Goal: Task Accomplishment & Management: Complete application form

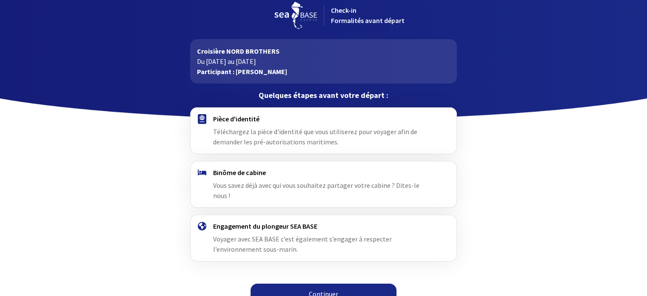
scroll to position [11, 0]
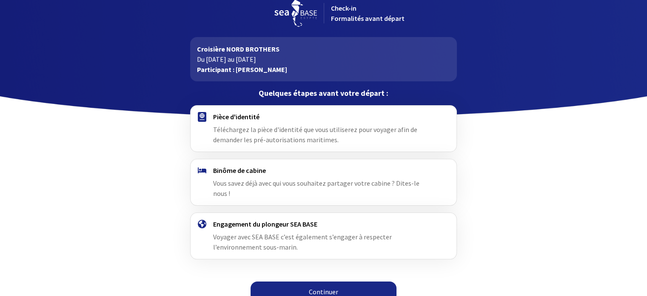
click at [209, 116] on div at bounding box center [202, 128] width 22 height 32
click at [327, 281] on link "Continuer" at bounding box center [324, 291] width 146 height 20
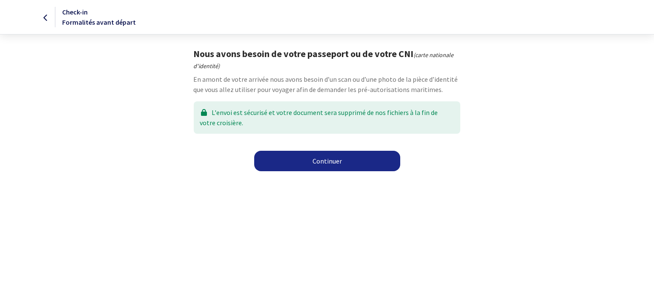
click at [330, 161] on link "Continuer" at bounding box center [327, 161] width 146 height 20
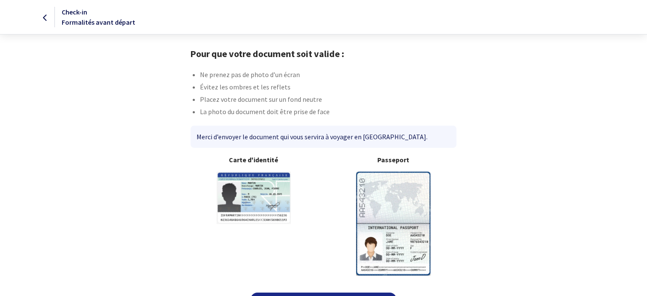
click at [260, 192] on img at bounding box center [254, 197] width 74 height 52
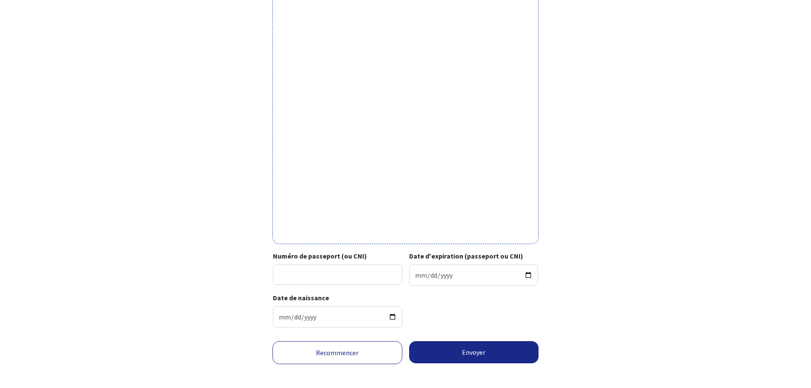
scroll to position [186, 0]
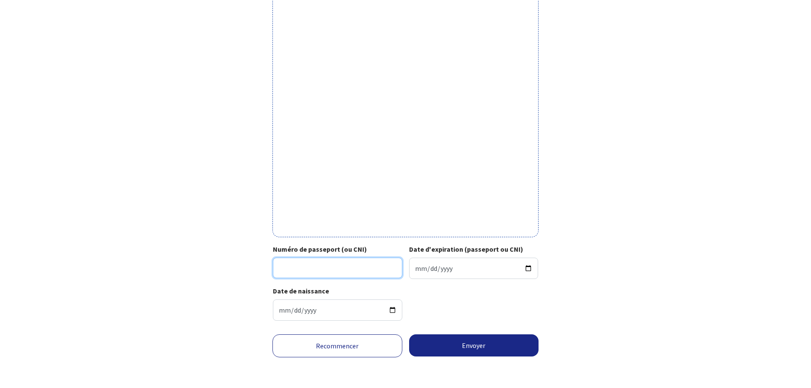
click at [321, 269] on input "Numéro de passeport (ou CNI)" at bounding box center [337, 267] width 129 height 20
type input "595-2684572-18"
click at [448, 270] on input "Date d'expiration (passeport ou CNI)" at bounding box center [473, 267] width 129 height 21
click at [487, 268] on input "Date d'expiration (passeport ou CNI)" at bounding box center [473, 267] width 129 height 21
click at [425, 270] on input "Date d'expiration (passeport ou CNI)" at bounding box center [473, 267] width 129 height 21
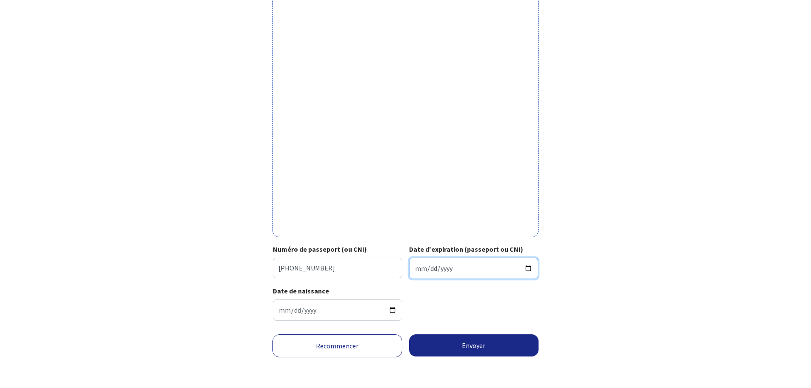
click at [416, 271] on input "Date d'expiration (passeport ou CNI)" at bounding box center [473, 267] width 129 height 21
type input "2034-08-22"
click at [613, 294] on div "Votre passeport ou CNI Passeport (uniquement la page avec photo) ou recto de vo…" at bounding box center [405, 95] width 481 height 466
click at [450, 345] on button "Envoyer" at bounding box center [474, 345] width 130 height 22
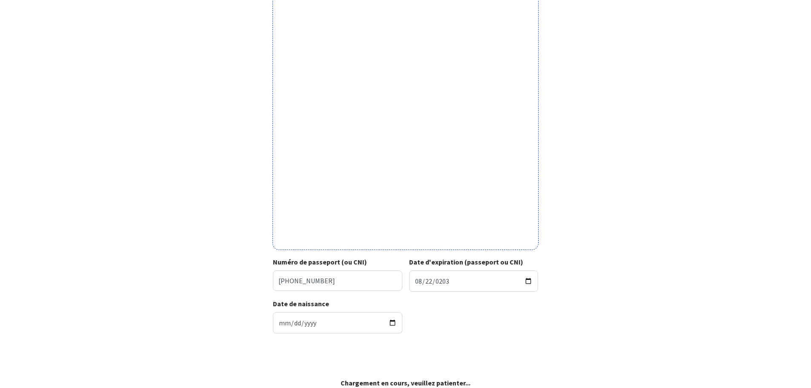
scroll to position [174, 0]
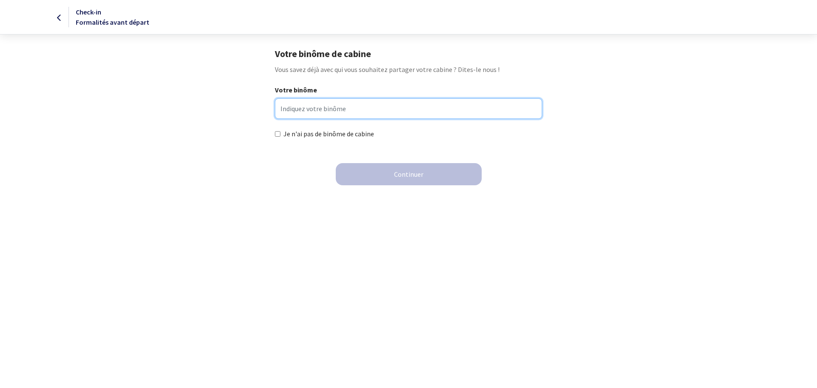
click at [313, 110] on input "Votre binôme" at bounding box center [408, 108] width 267 height 20
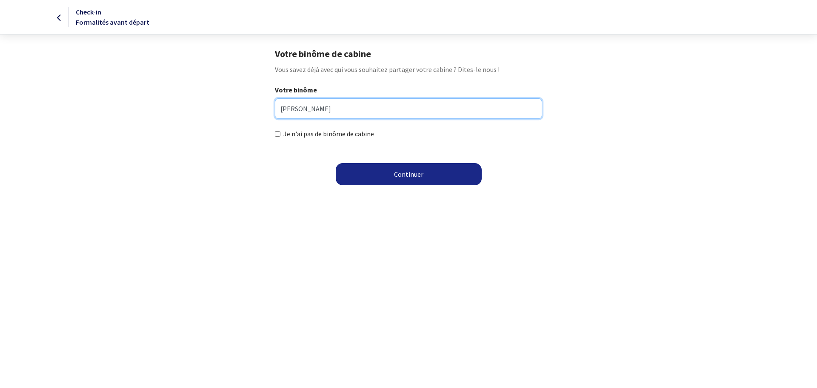
type input "Sarah Decolle"
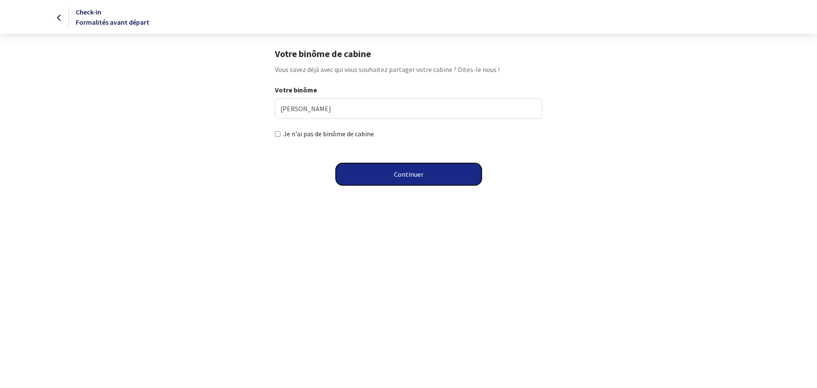
click at [413, 177] on button "Continuer" at bounding box center [409, 174] width 146 height 22
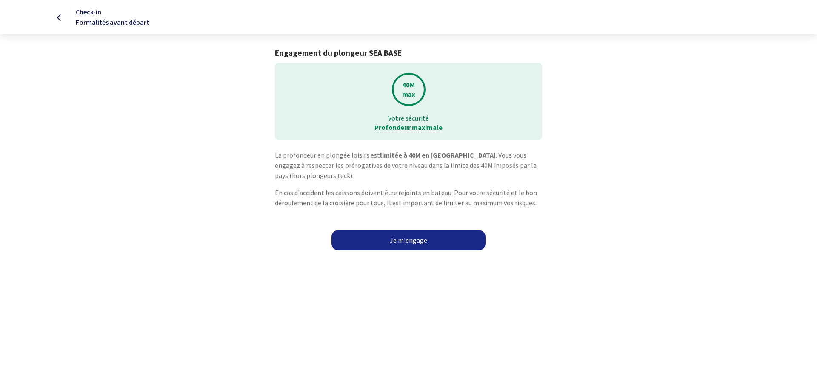
click at [442, 242] on link "Je m'engage" at bounding box center [408, 240] width 154 height 20
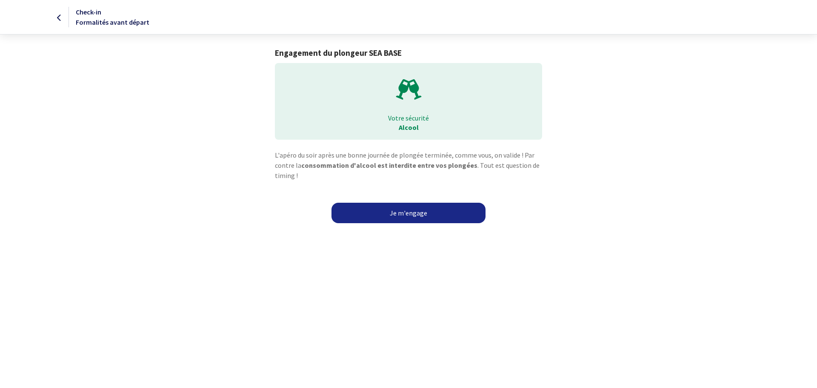
click at [429, 218] on link "Je m'engage" at bounding box center [408, 213] width 154 height 20
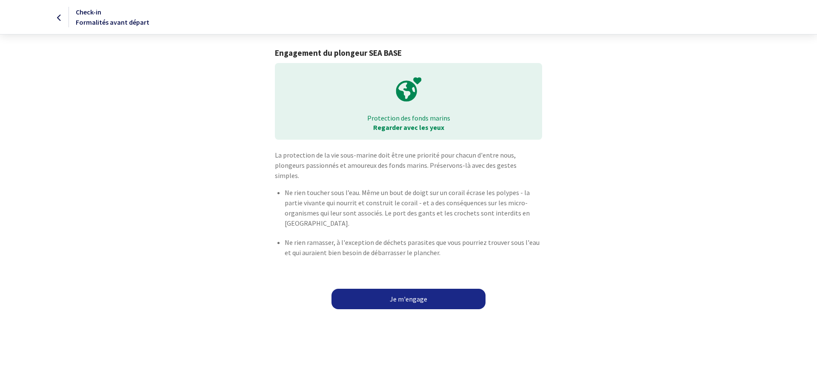
click at [402, 288] on link "Je m'engage" at bounding box center [408, 298] width 154 height 20
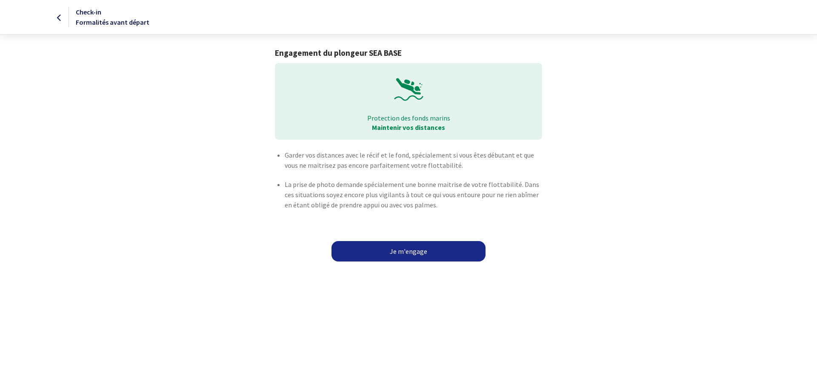
click at [423, 251] on link "Je m'engage" at bounding box center [408, 251] width 154 height 20
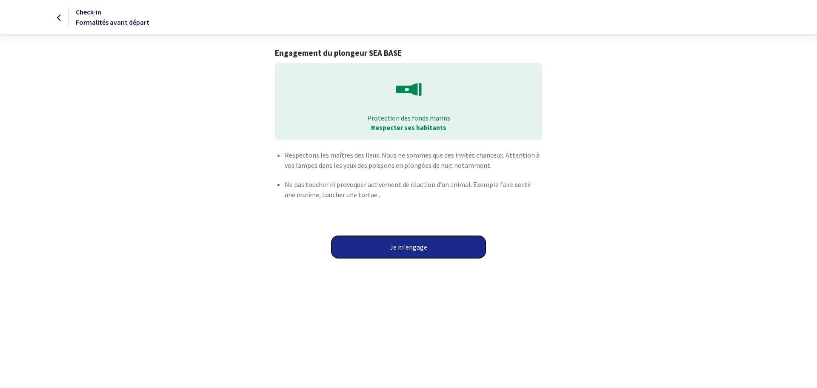
click at [409, 246] on button "Je m'engage" at bounding box center [408, 247] width 154 height 22
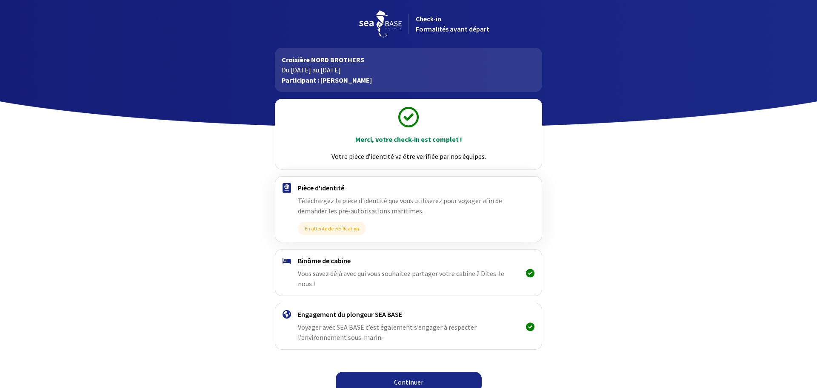
click at [407, 371] on link "Continuer" at bounding box center [409, 381] width 146 height 20
click at [423, 374] on link "Continuer" at bounding box center [409, 381] width 146 height 20
